Goal: Find specific page/section: Find specific page/section

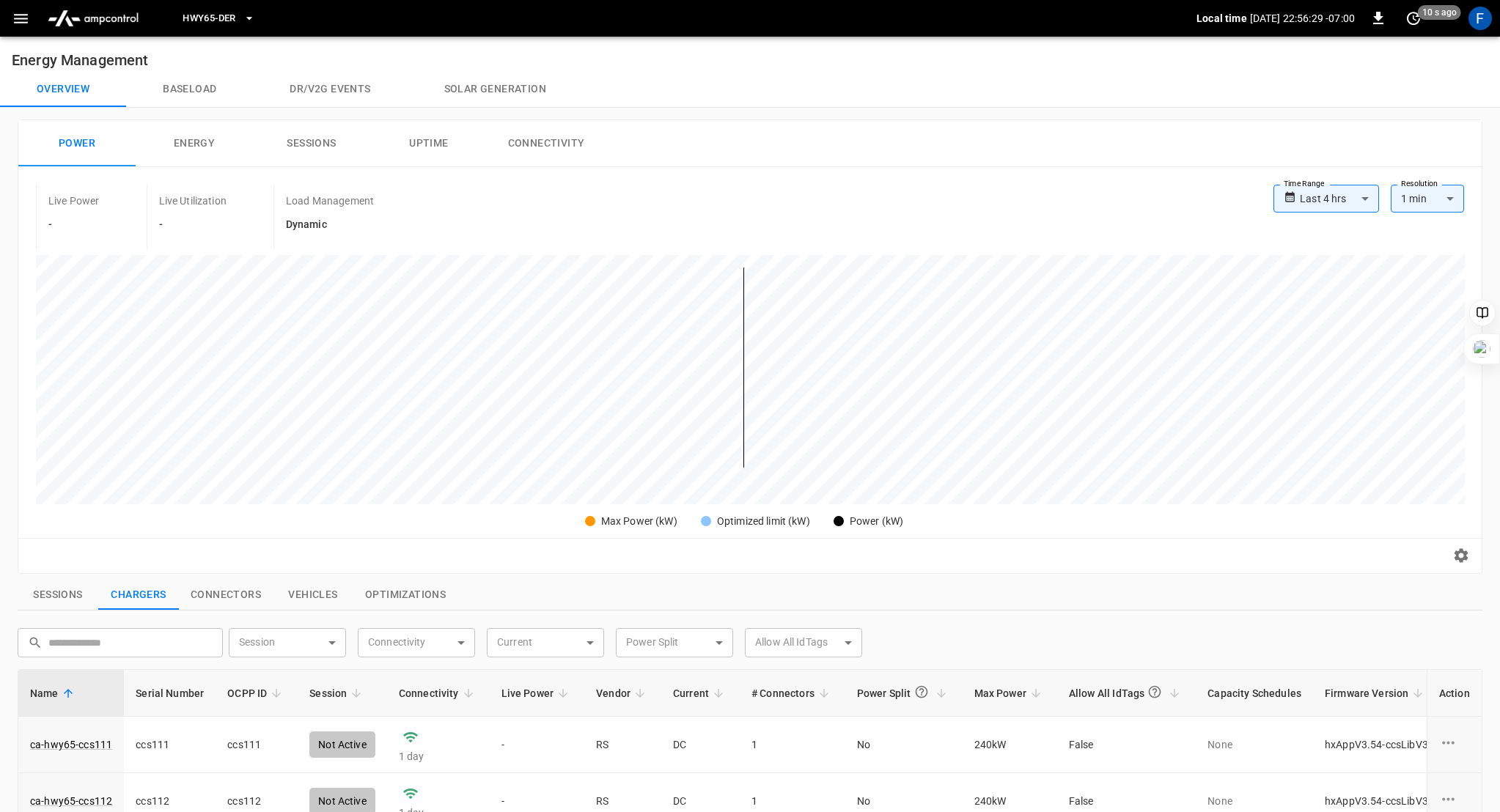
click at [504, 81] on button "Solar generation" at bounding box center [495, 90] width 175 height 36
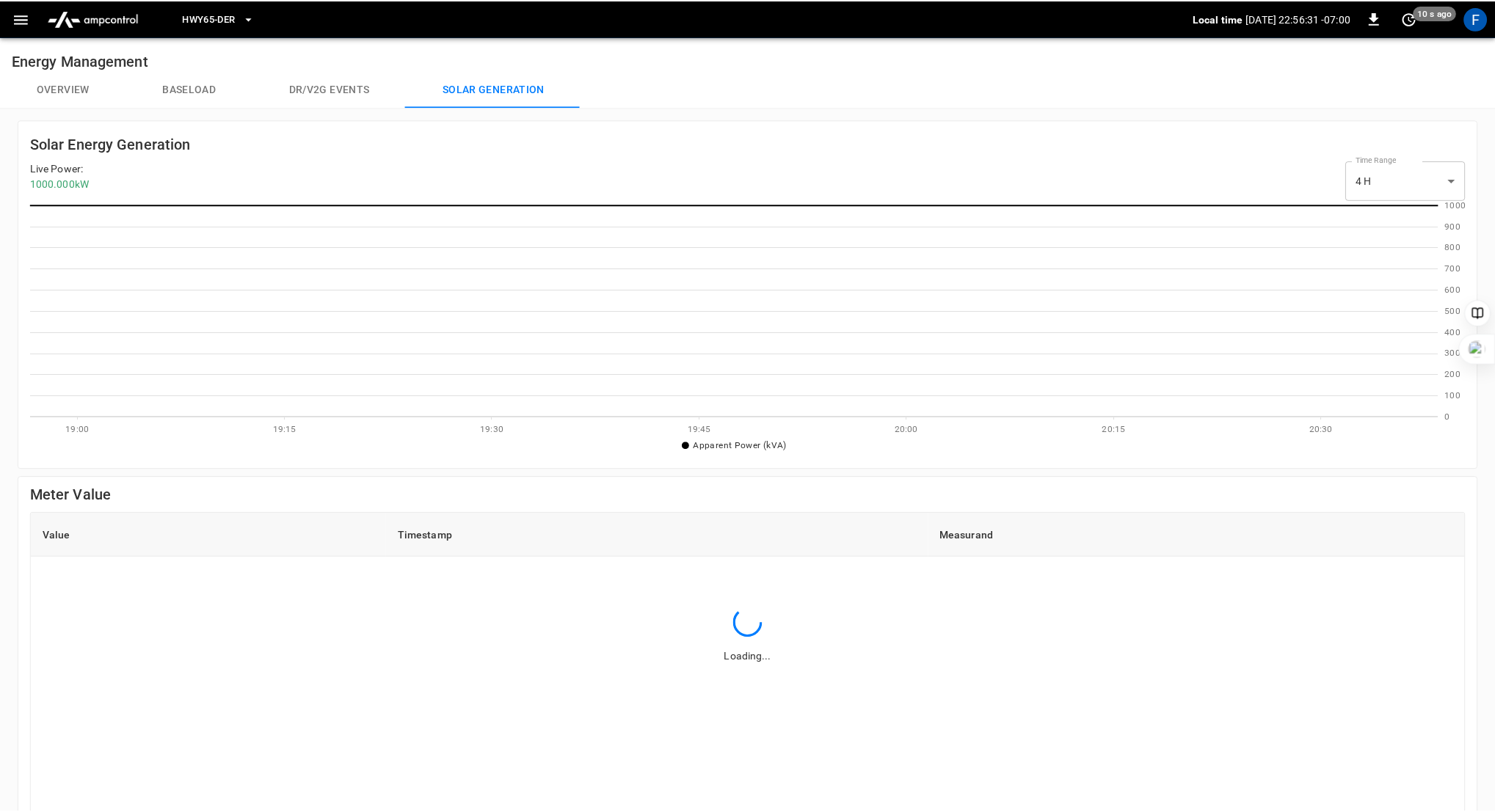
scroll to position [1, 2]
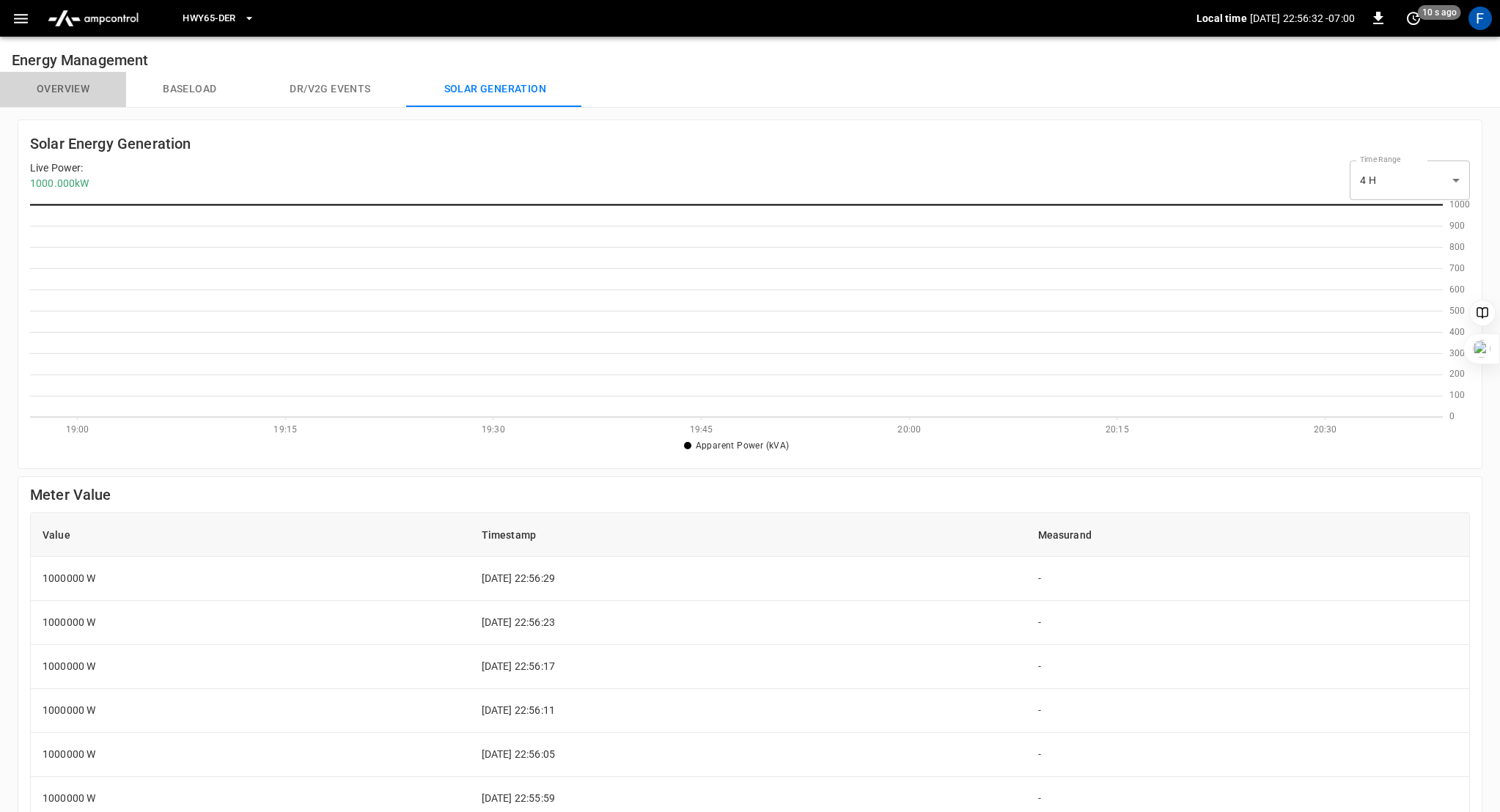
click at [72, 86] on button "Overview" at bounding box center [63, 90] width 126 height 36
